Goal: Obtain resource: Download file/media

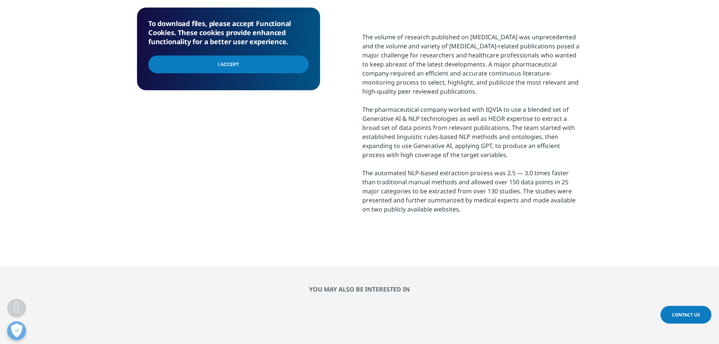
scroll to position [312, 0]
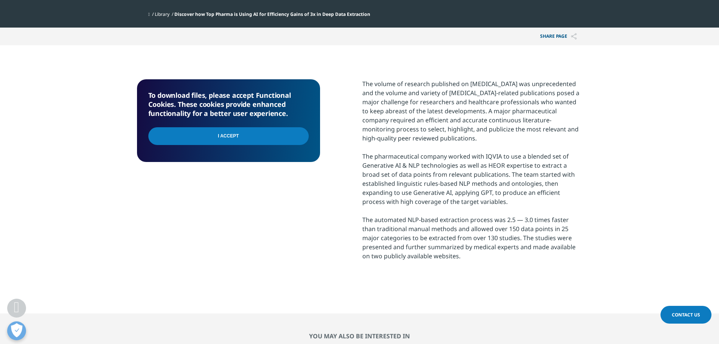
click at [267, 139] on input "I Accept" at bounding box center [228, 136] width 160 height 18
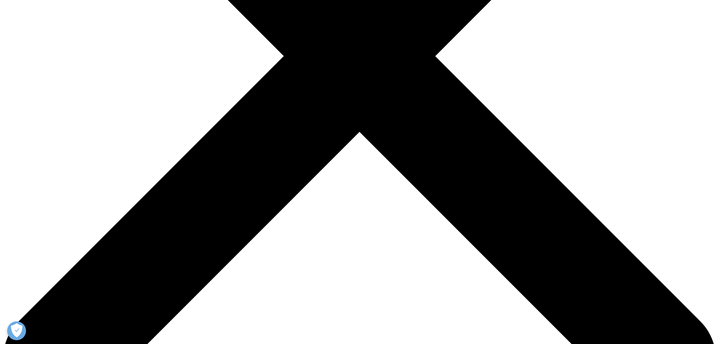
type input "Mohamed"
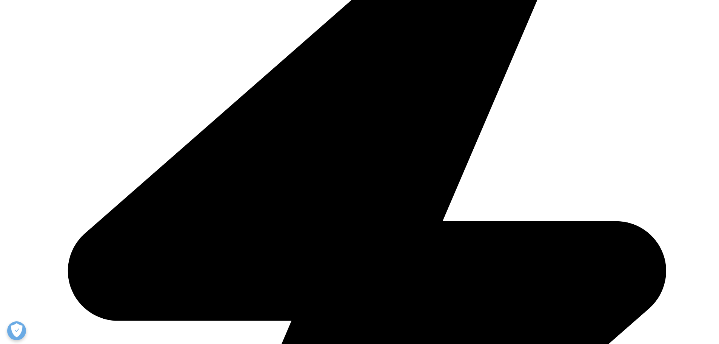
type input "Sharara"
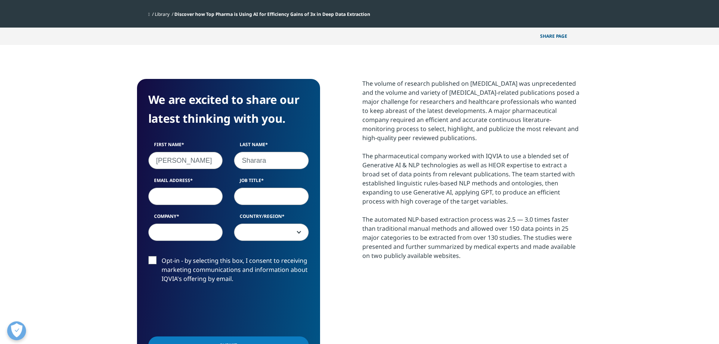
type input "mohammedezzat@gmail.com"
select select "[GEOGRAPHIC_DATA]"
click at [193, 234] on input "Company" at bounding box center [185, 232] width 75 height 17
type input "Merck Group"
click at [263, 235] on span "[GEOGRAPHIC_DATA]" at bounding box center [271, 232] width 74 height 17
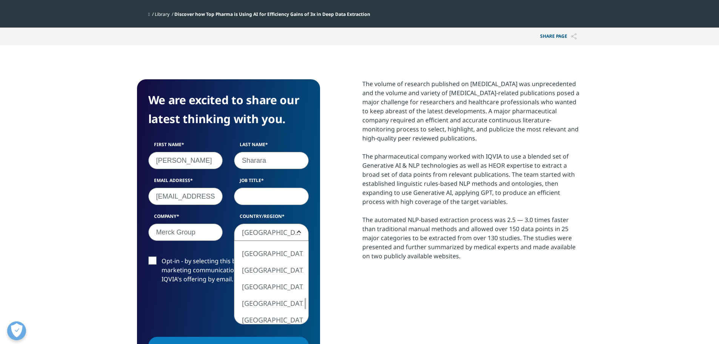
select select "Saudi Arabia"
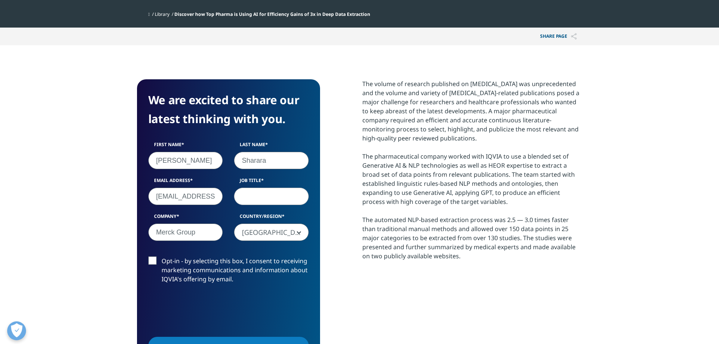
click at [156, 259] on label "Opt-in - by selecting this box, I consent to receiving marketing communications…" at bounding box center [228, 271] width 160 height 31
click at [162, 256] on input "Opt-in - by selecting this box, I consent to receiving marketing communications…" at bounding box center [162, 256] width 0 height 0
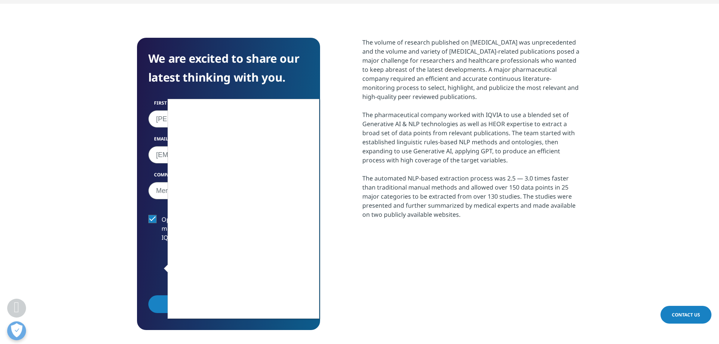
scroll to position [368, 0]
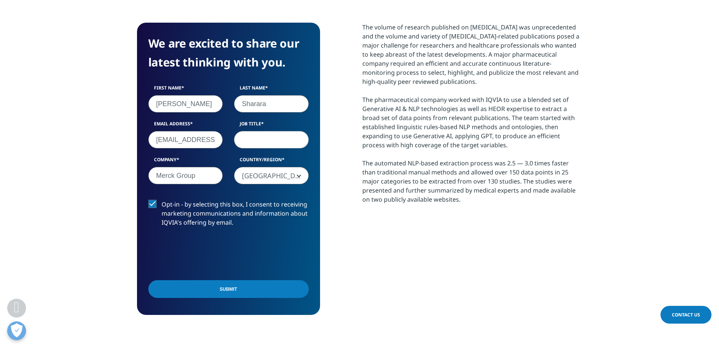
click at [221, 291] on input "Submit" at bounding box center [228, 289] width 160 height 18
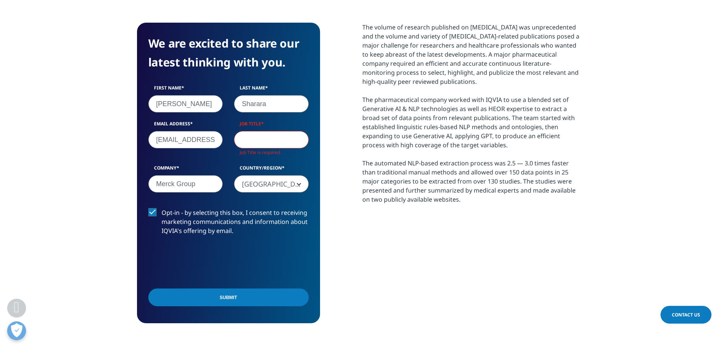
click at [263, 136] on input "Job Title" at bounding box center [271, 139] width 75 height 17
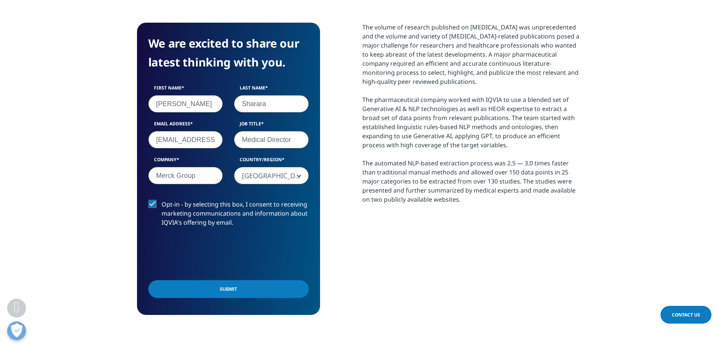
type input "Medical Director"
click at [239, 287] on input "Submit" at bounding box center [228, 289] width 160 height 18
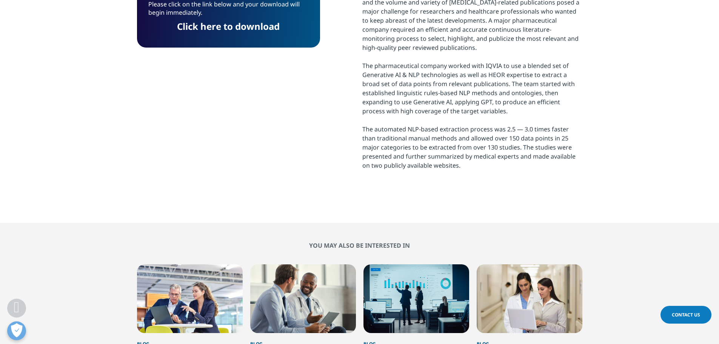
scroll to position [200, 446]
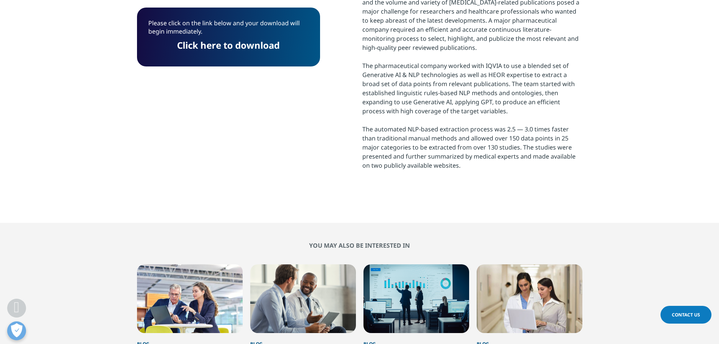
click at [249, 43] on link "Click here to download" at bounding box center [228, 45] width 103 height 12
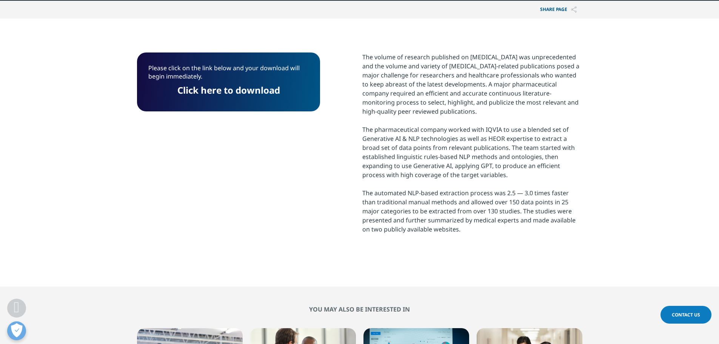
scroll to position [251, 0]
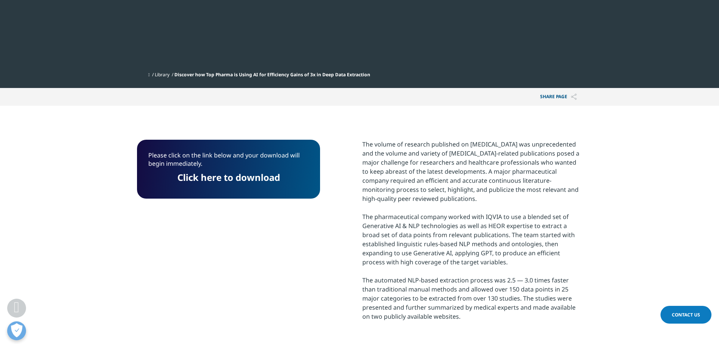
click at [242, 155] on p "Please click on the link below and your download will begin immediately." at bounding box center [228, 162] width 160 height 22
click at [228, 182] on link "Click here to download" at bounding box center [228, 177] width 103 height 12
